Goal: Transaction & Acquisition: Purchase product/service

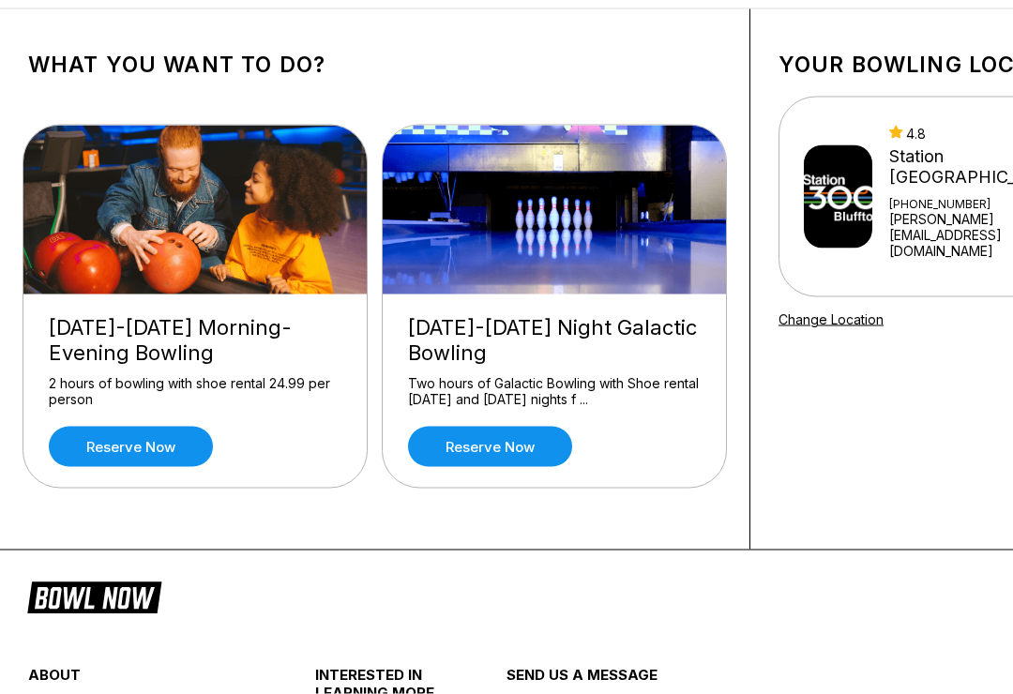
scroll to position [78, 0]
click at [77, 596] on icon at bounding box center [94, 597] width 134 height 36
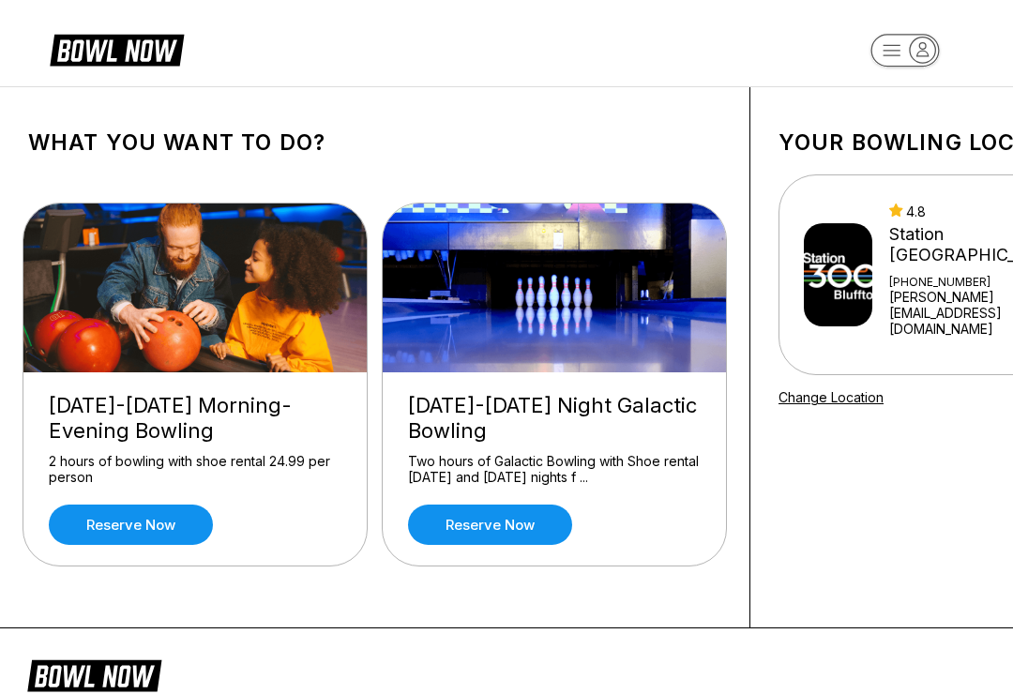
click at [829, 381] on div "Your bowling location 4.8 Station [GEOGRAPHIC_DATA] [PHONE_NUMBER] [PERSON_NAME…" at bounding box center [952, 357] width 402 height 540
click at [834, 378] on div "Your bowling location 4.8 Station [GEOGRAPHIC_DATA] [PHONE_NUMBER] [PERSON_NAME…" at bounding box center [952, 357] width 402 height 540
click at [833, 378] on div "Your bowling location 4.8 Station [GEOGRAPHIC_DATA] [PHONE_NUMBER] [PERSON_NAME…" at bounding box center [952, 357] width 402 height 540
click at [827, 389] on link "Change Location" at bounding box center [831, 397] width 105 height 16
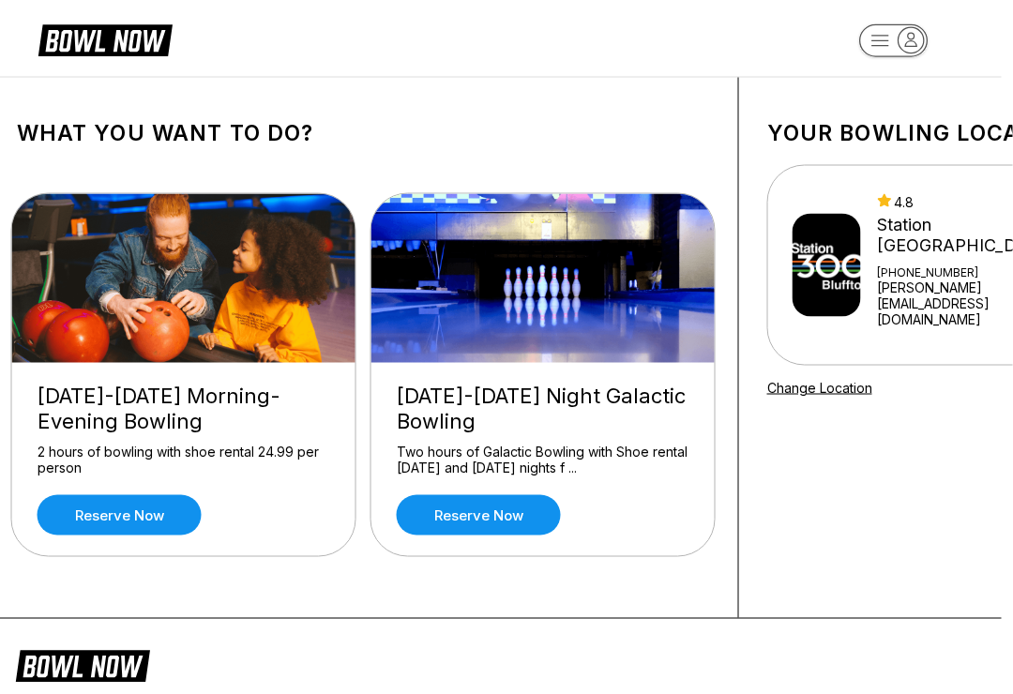
scroll to position [0, 11]
